Goal: Find specific page/section: Find specific page/section

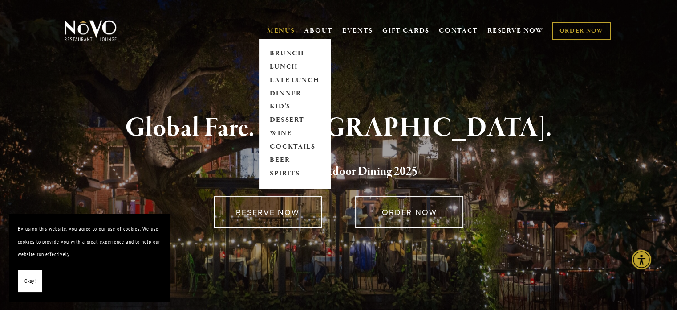
click at [288, 34] on link "MENUS" at bounding box center [281, 30] width 28 height 9
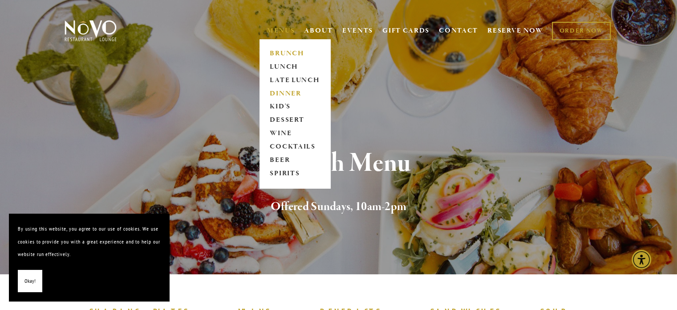
click at [274, 94] on link "DINNER" at bounding box center [295, 93] width 56 height 13
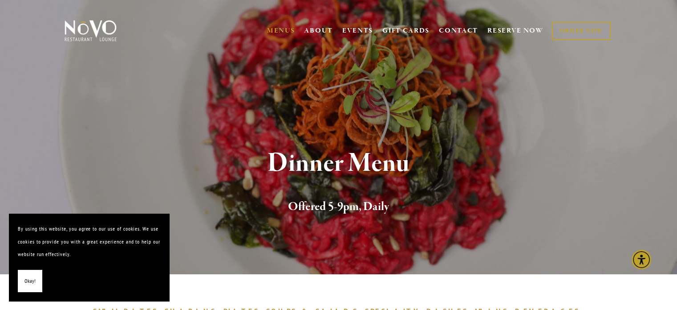
click at [35, 278] on button "Okay!" at bounding box center [30, 280] width 24 height 23
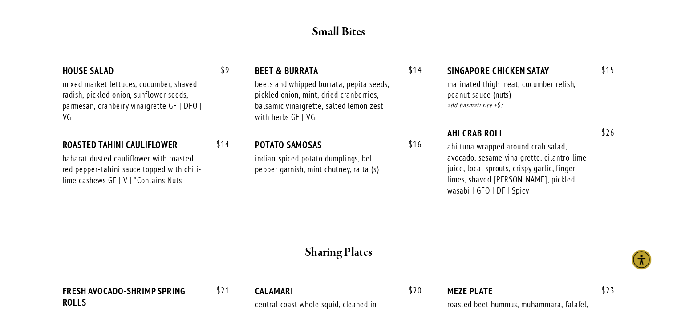
scroll to position [178, 0]
